Goal: Task Accomplishment & Management: Complete application form

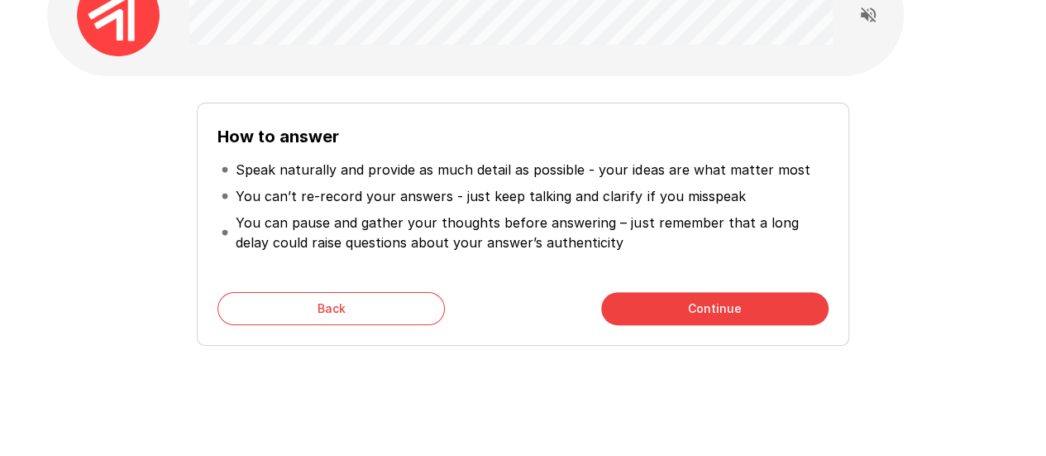
scroll to position [107, 0]
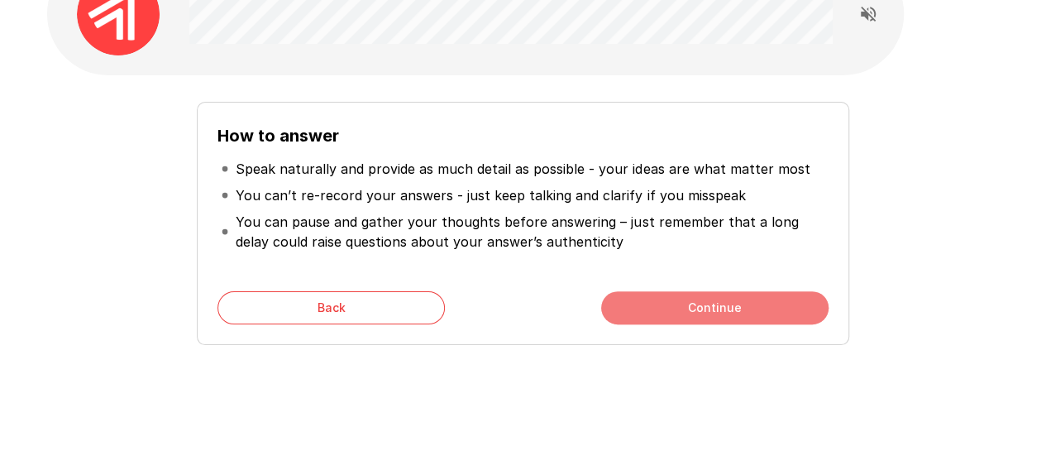
click at [678, 307] on button "Continue" at bounding box center [714, 307] width 227 height 33
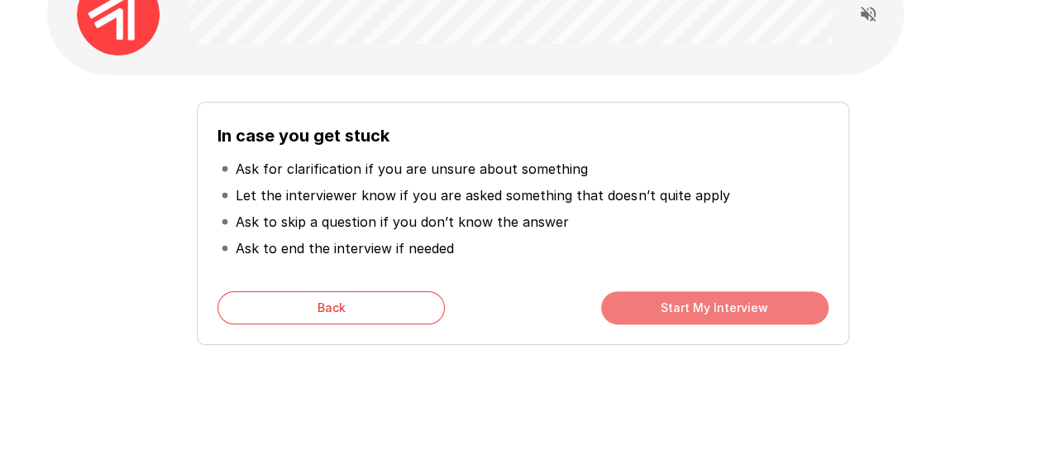
click at [702, 303] on button "Start My Interview" at bounding box center [714, 307] width 227 height 33
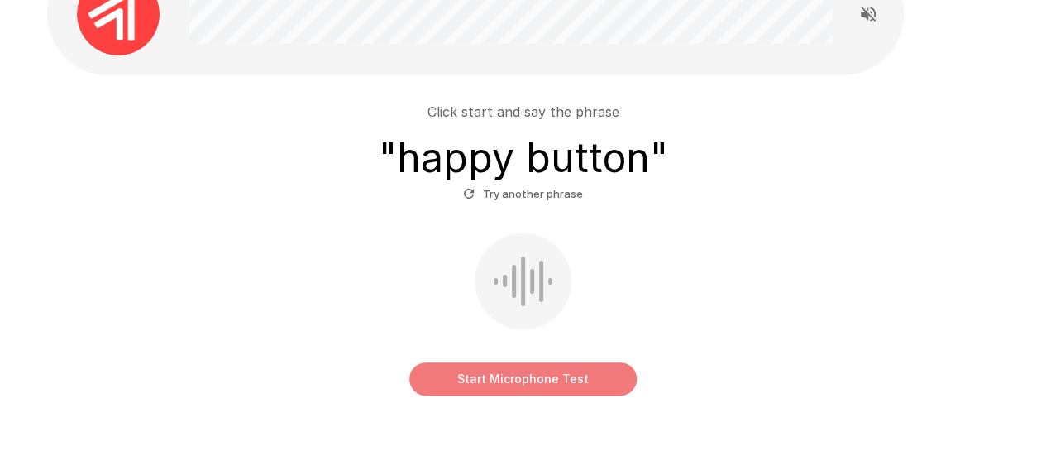
click at [491, 379] on button "Start Microphone Test" at bounding box center [522, 378] width 227 height 33
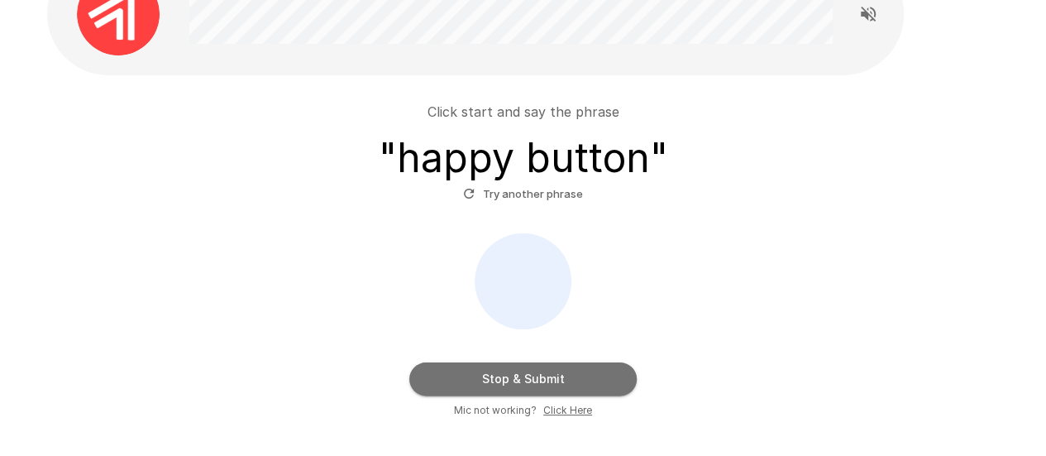
click at [544, 383] on button "Stop & Submit" at bounding box center [522, 378] width 227 height 33
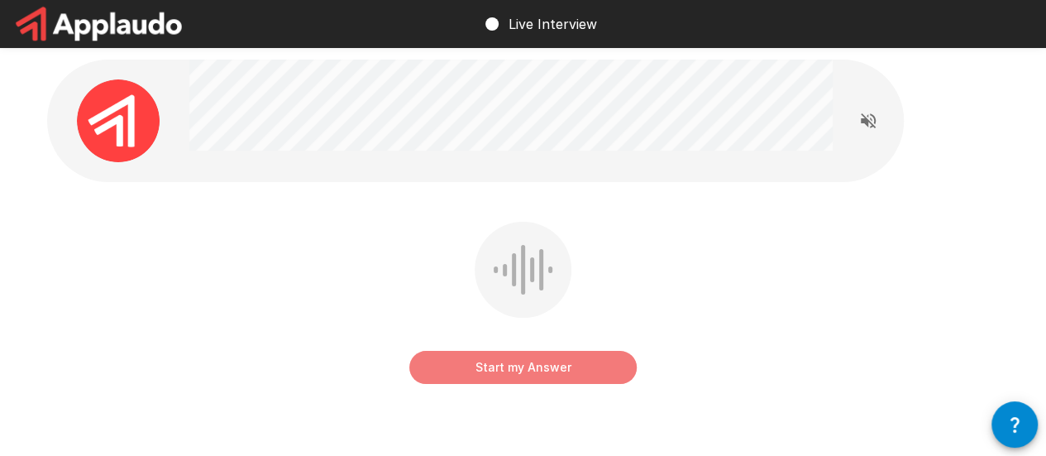
click at [577, 371] on button "Start my Answer" at bounding box center [522, 367] width 227 height 33
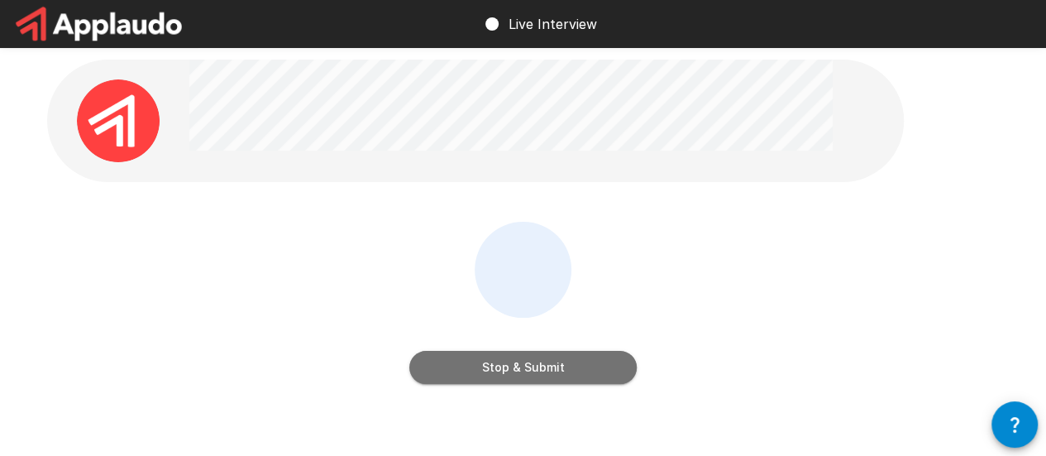
click at [552, 376] on button "Stop & Submit" at bounding box center [522, 367] width 227 height 33
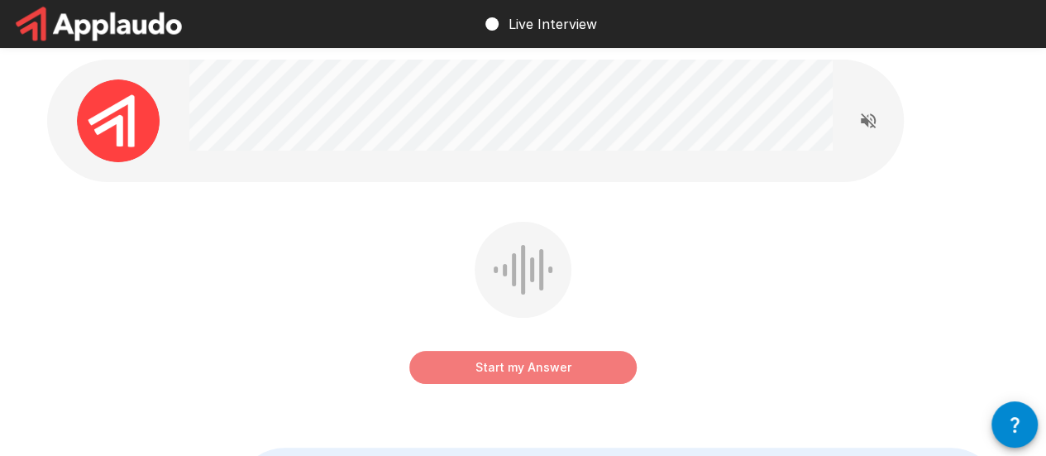
click at [493, 367] on button "Start my Answer" at bounding box center [522, 367] width 227 height 33
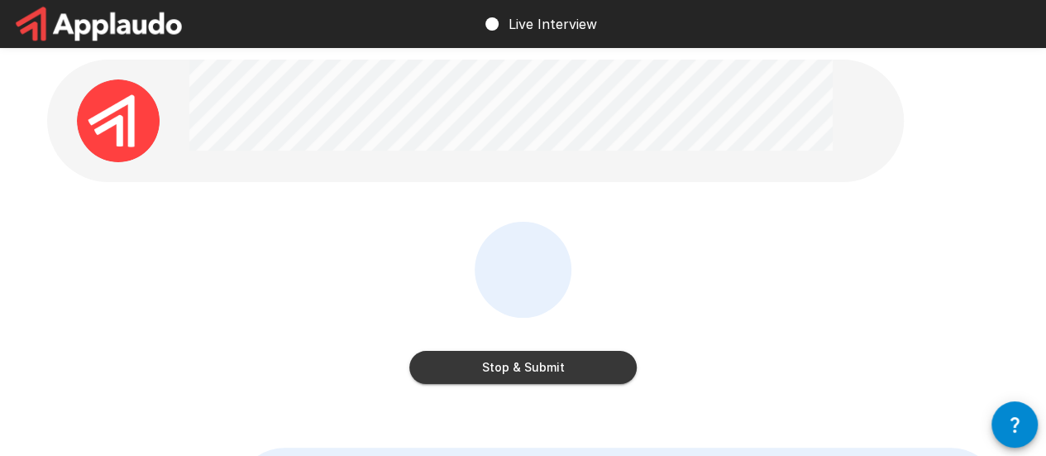
click at [552, 365] on button "Stop & Submit" at bounding box center [522, 367] width 227 height 33
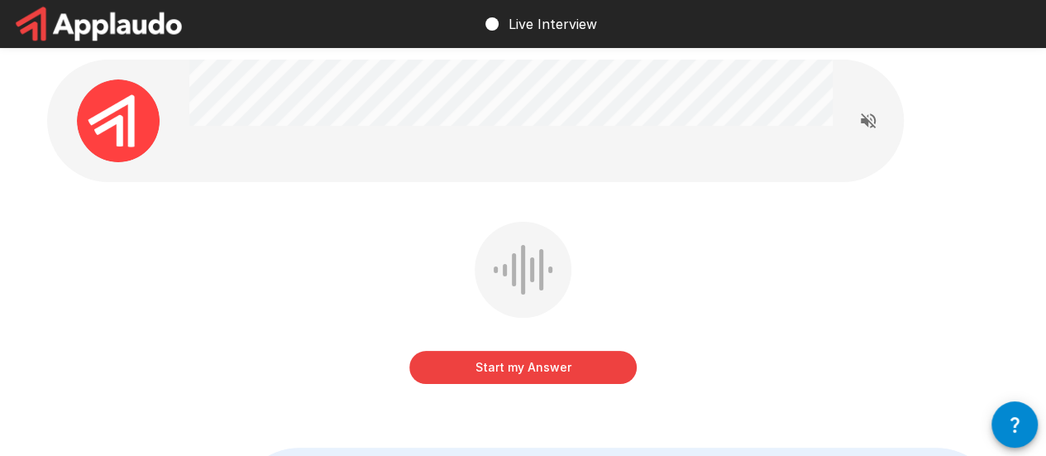
click at [541, 365] on button "Start my Answer" at bounding box center [522, 367] width 227 height 33
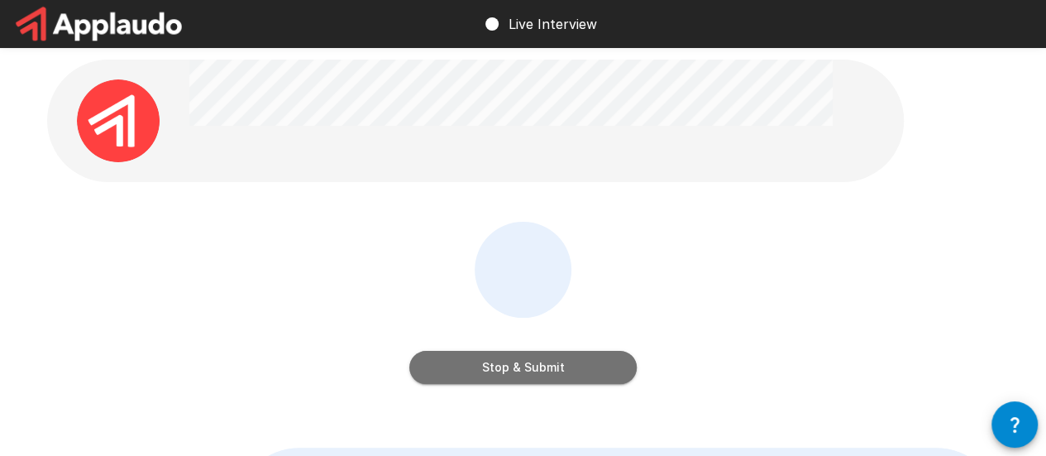
click at [589, 365] on button "Stop & Submit" at bounding box center [522, 367] width 227 height 33
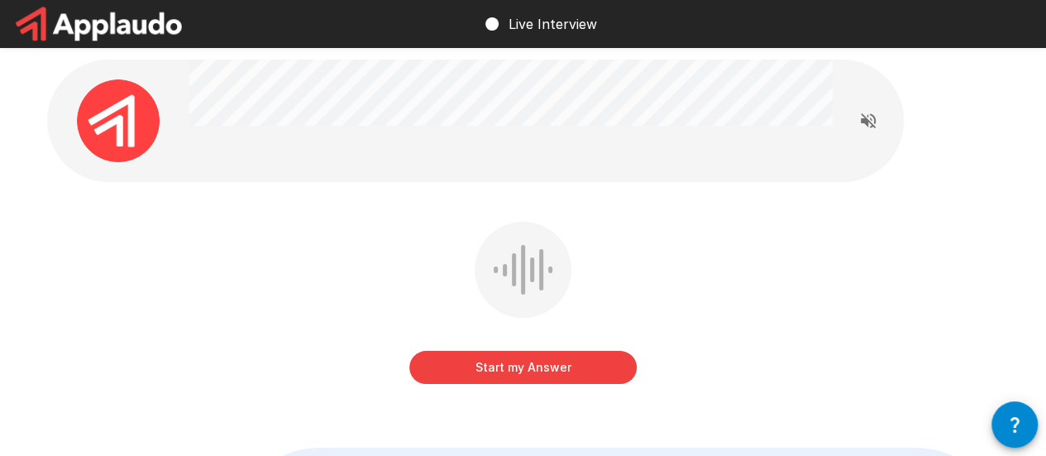
click at [496, 366] on button "Start my Answer" at bounding box center [522, 367] width 227 height 33
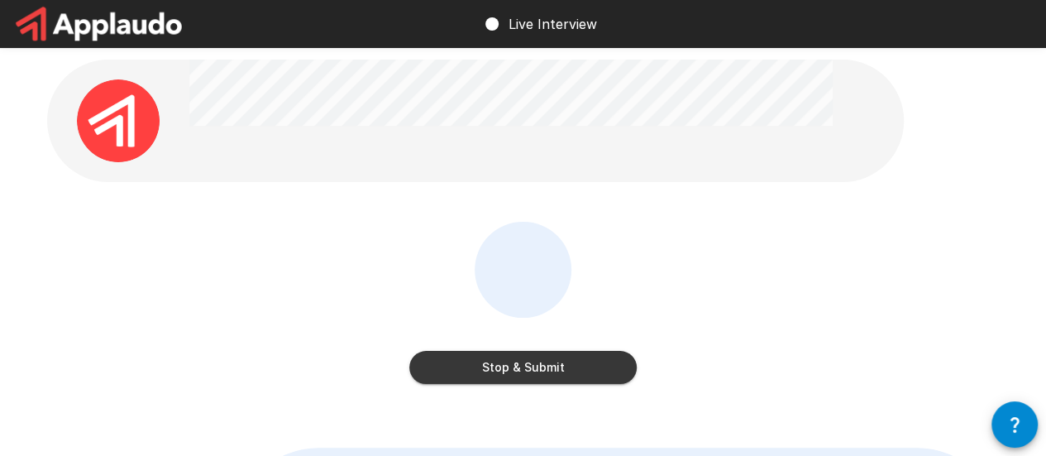
click at [541, 370] on button "Stop & Submit" at bounding box center [522, 367] width 227 height 33
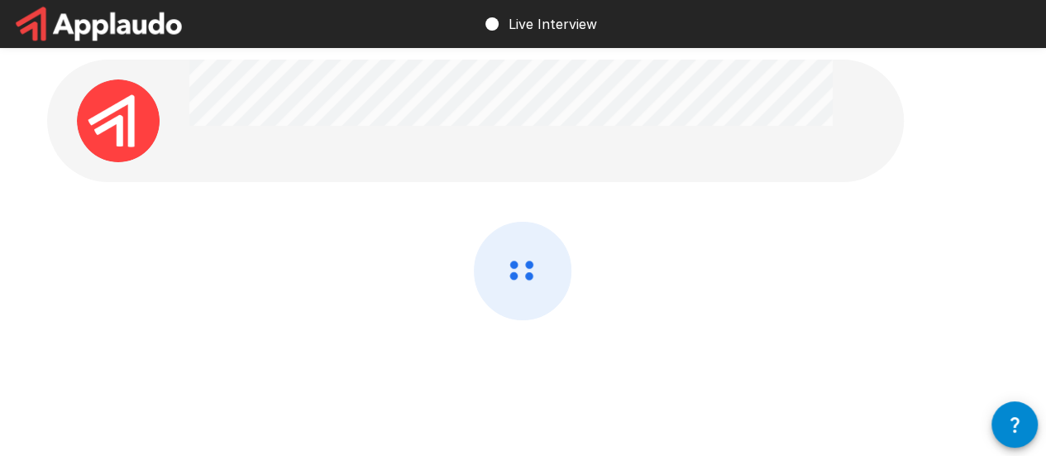
click at [762, 292] on div at bounding box center [523, 315] width 952 height 186
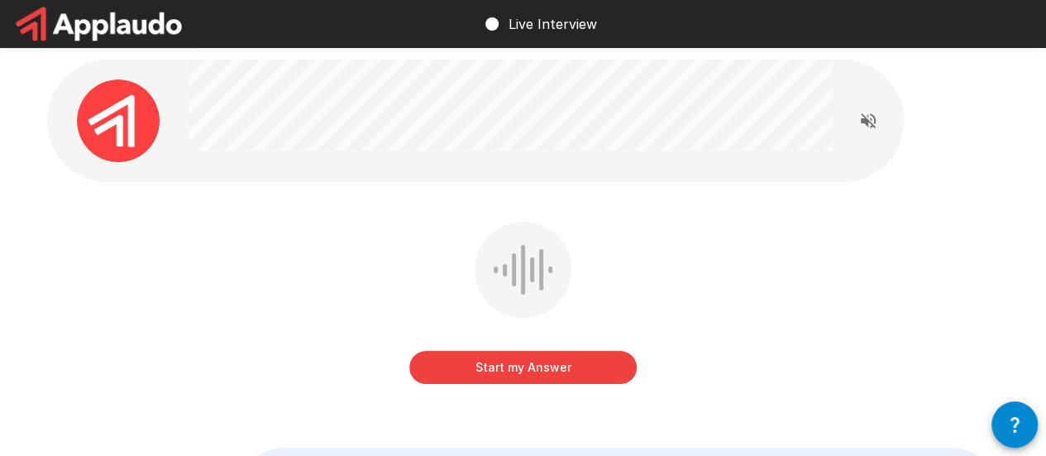
click at [513, 370] on button "Start my Answer" at bounding box center [522, 367] width 227 height 33
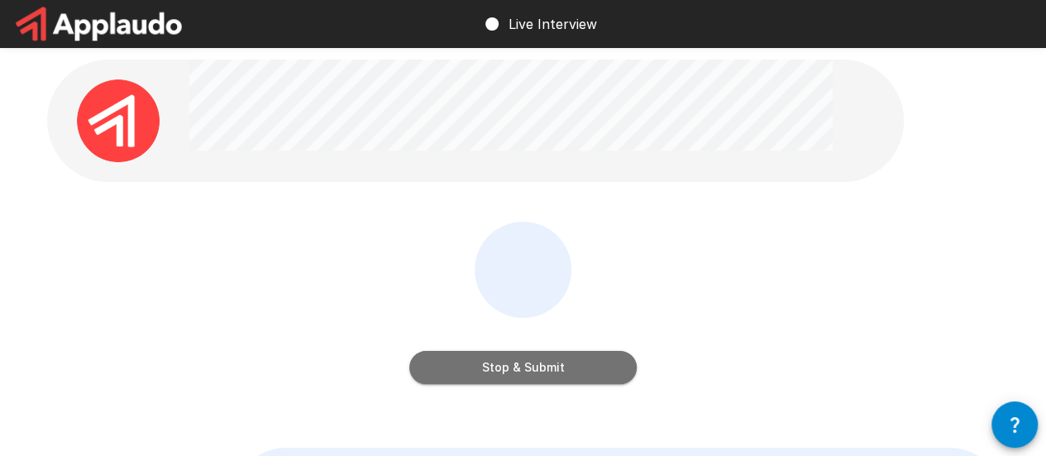
click at [567, 365] on button "Stop & Submit" at bounding box center [522, 367] width 227 height 33
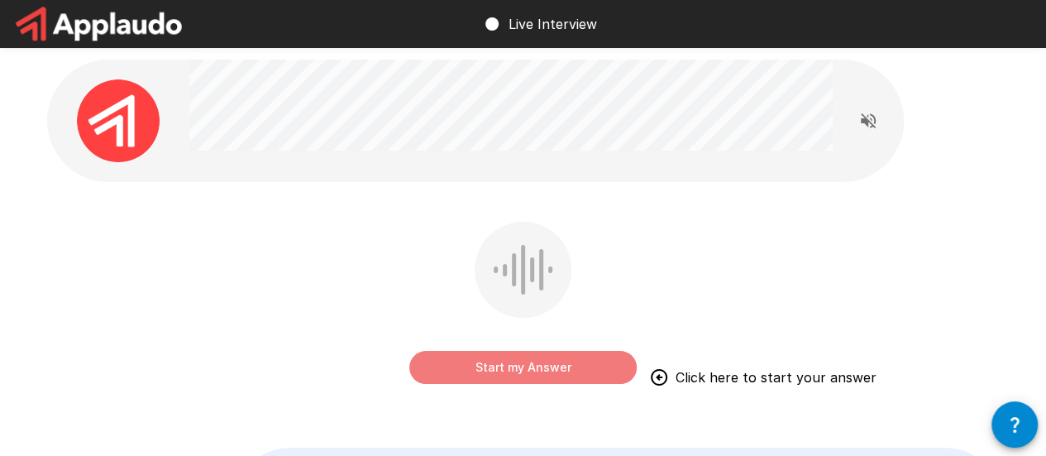
click at [570, 364] on button "Start my Answer" at bounding box center [522, 367] width 227 height 33
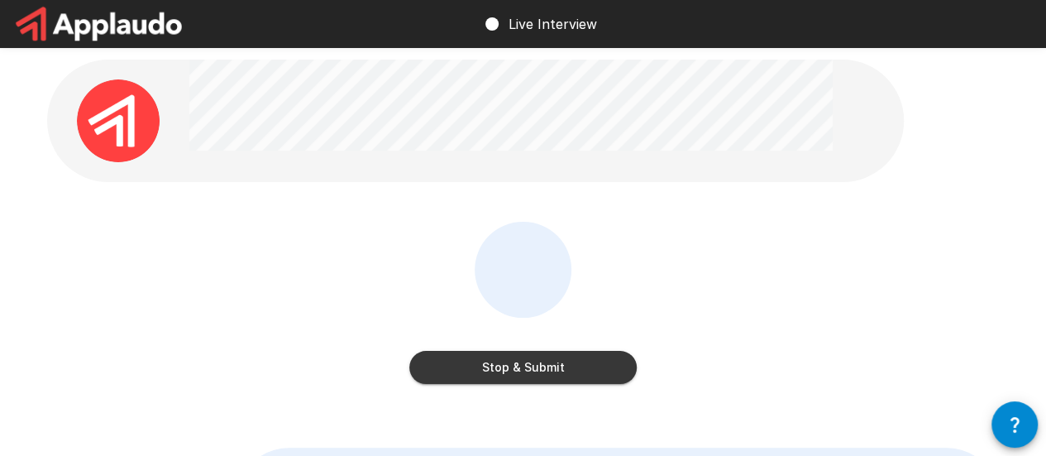
click at [527, 371] on button "Stop & Submit" at bounding box center [522, 367] width 227 height 33
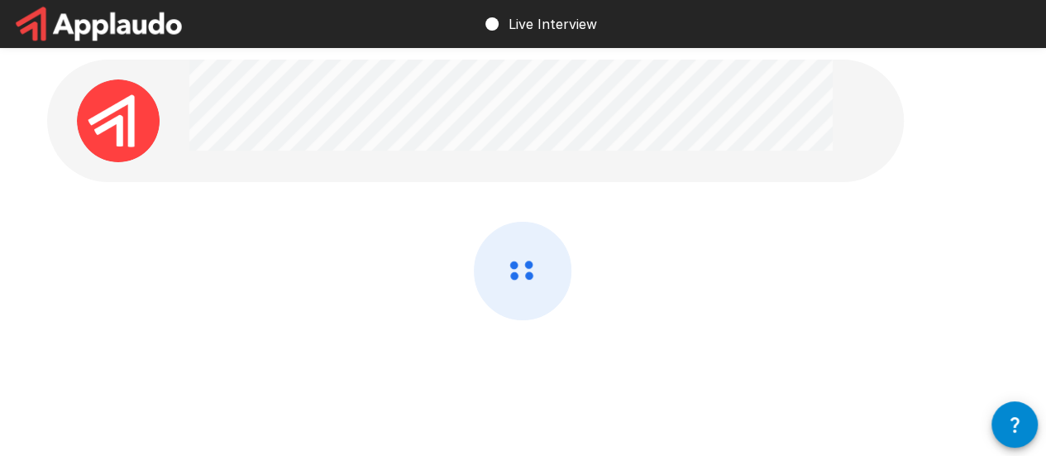
click at [860, 259] on div at bounding box center [523, 315] width 952 height 186
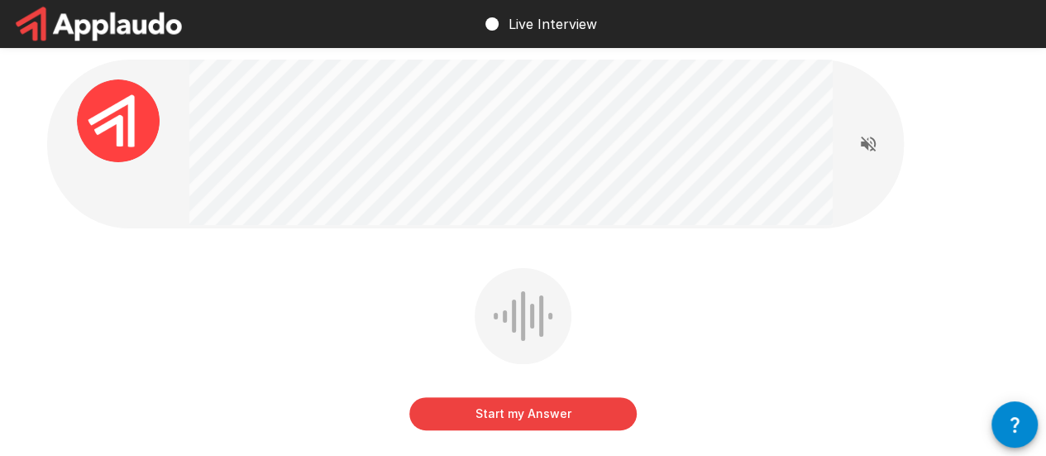
click at [499, 409] on button "Start my Answer" at bounding box center [522, 413] width 227 height 33
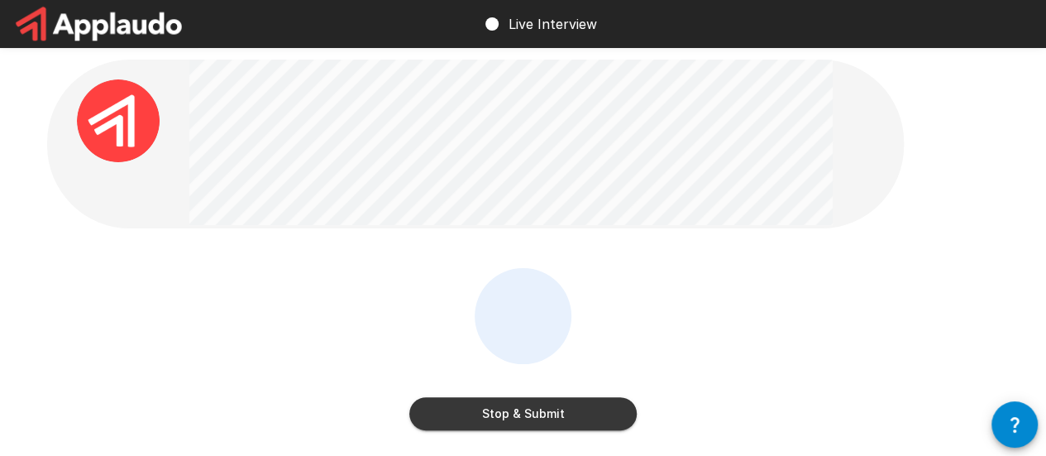
click at [552, 403] on button "Stop & Submit" at bounding box center [522, 413] width 227 height 33
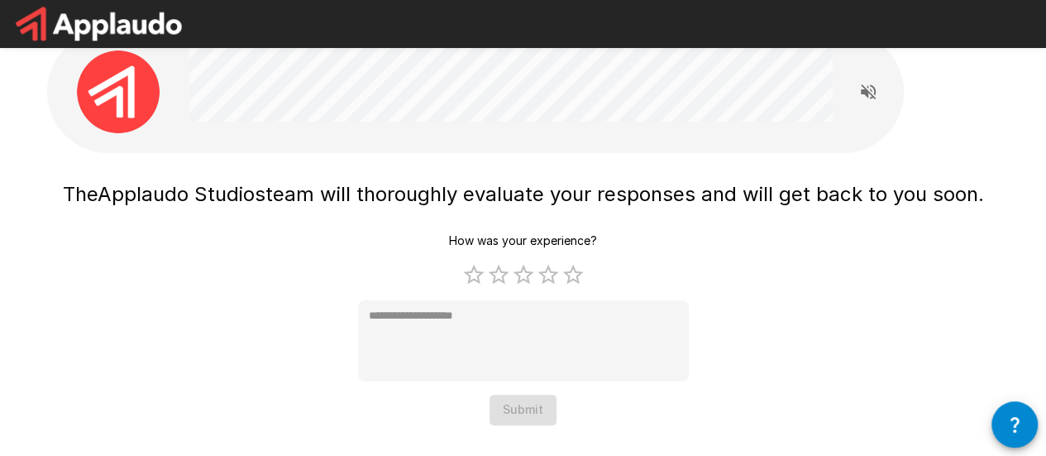
scroll to position [30, 0]
click at [576, 272] on label "5 Stars" at bounding box center [573, 273] width 25 height 25
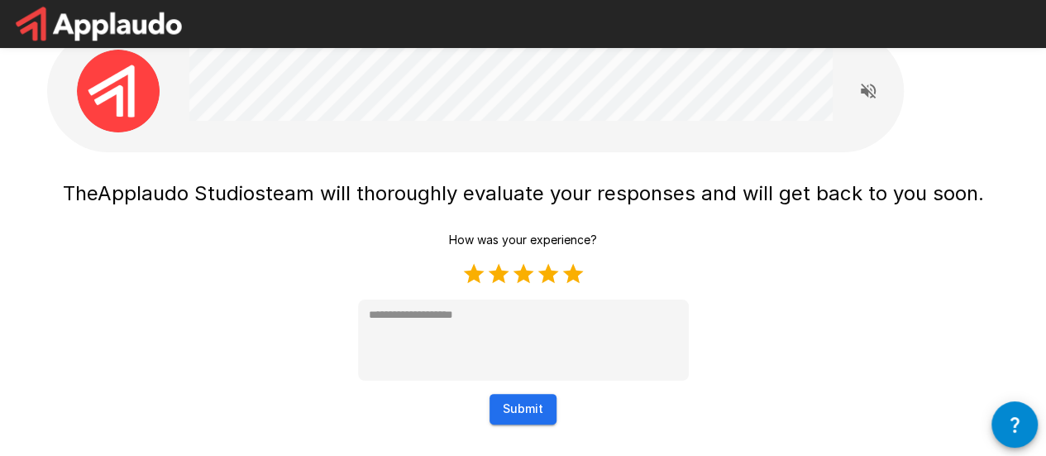
type textarea "*"
click at [528, 401] on button "Submit" at bounding box center [522, 409] width 67 height 31
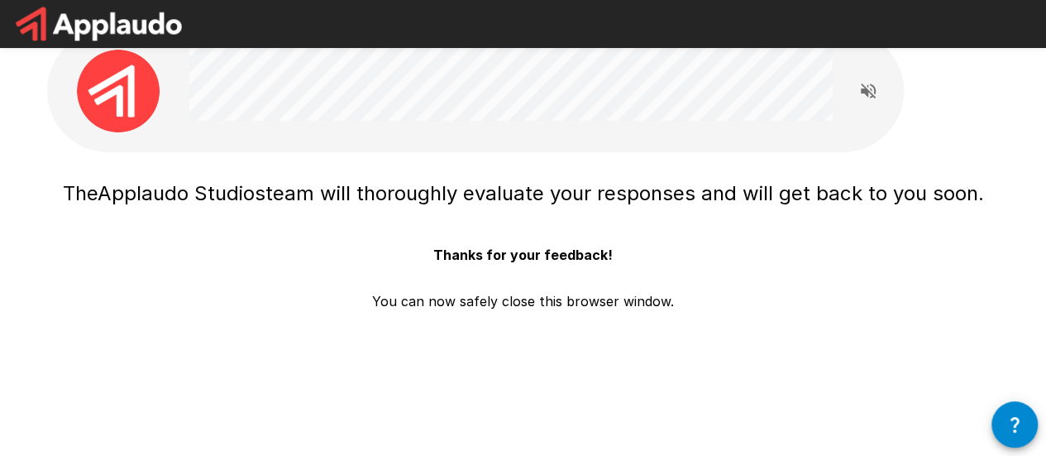
scroll to position [0, 0]
